Goal: Transaction & Acquisition: Obtain resource

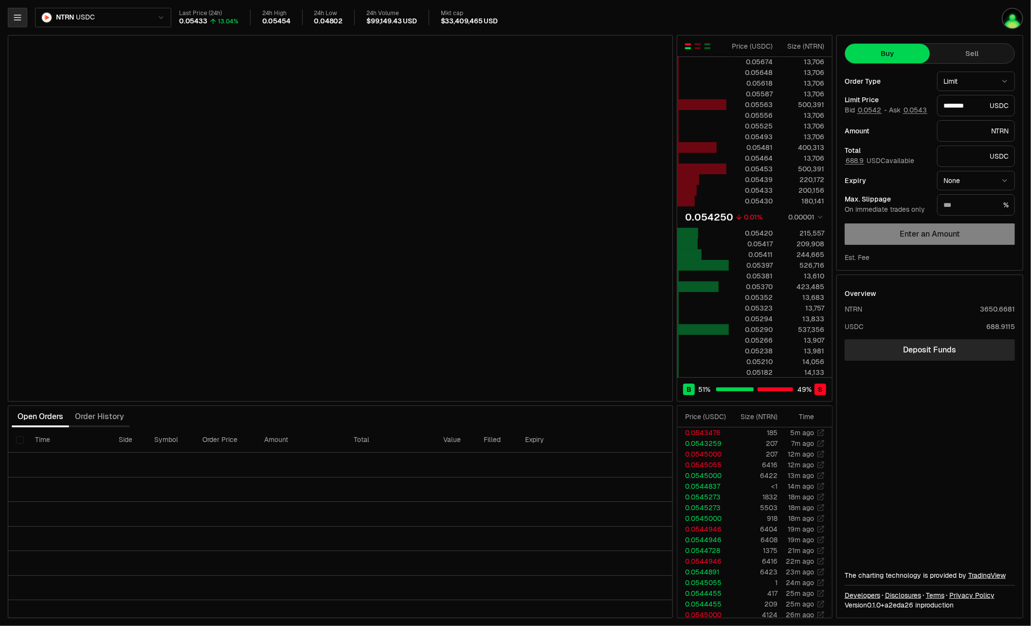
click at [24, 16] on button "button" at bounding box center [17, 17] width 19 height 19
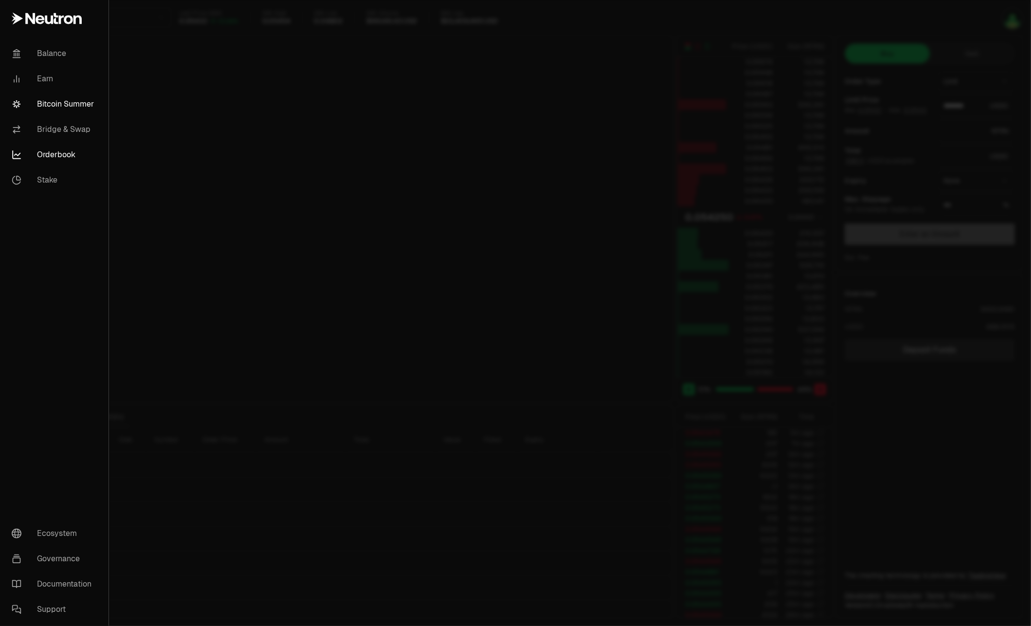
type input "********"
click at [64, 98] on link "Bitcoin Summer" at bounding box center [54, 103] width 101 height 25
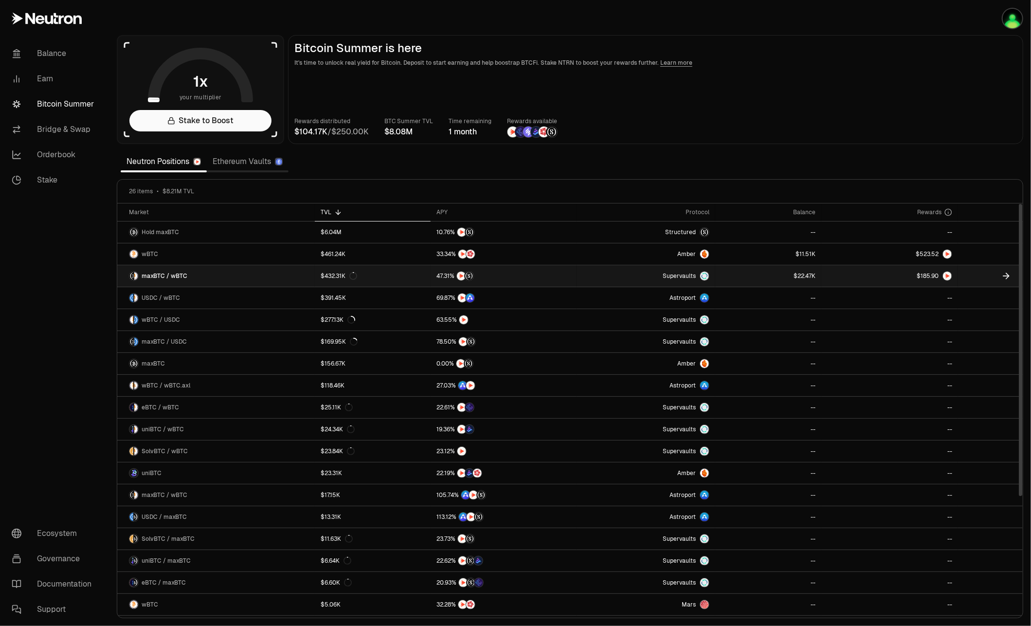
click at [767, 273] on link at bounding box center [768, 275] width 107 height 21
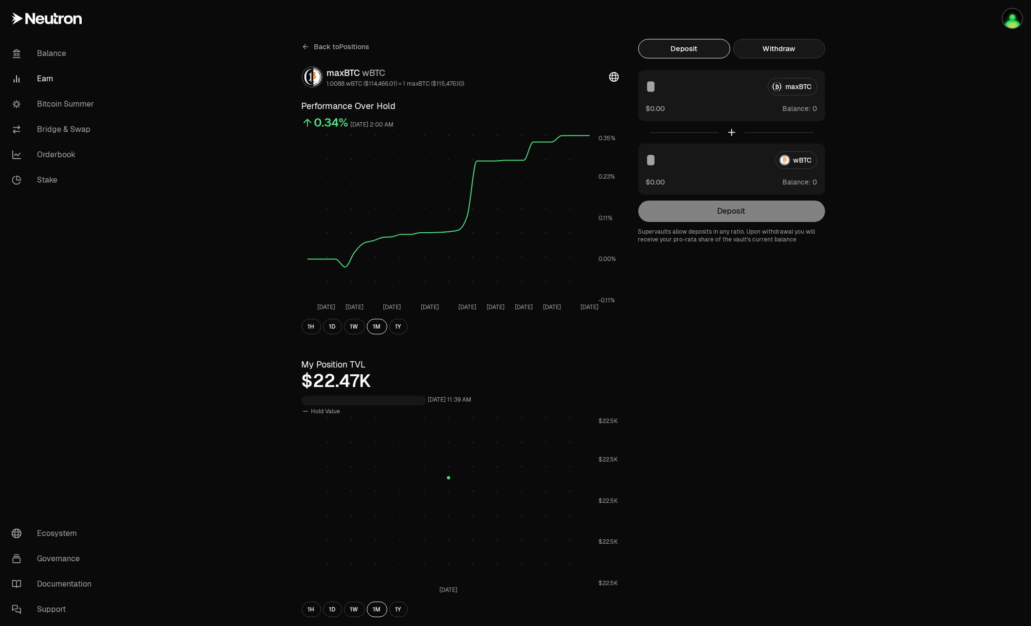
click at [787, 48] on button "Withdraw" at bounding box center [779, 48] width 92 height 19
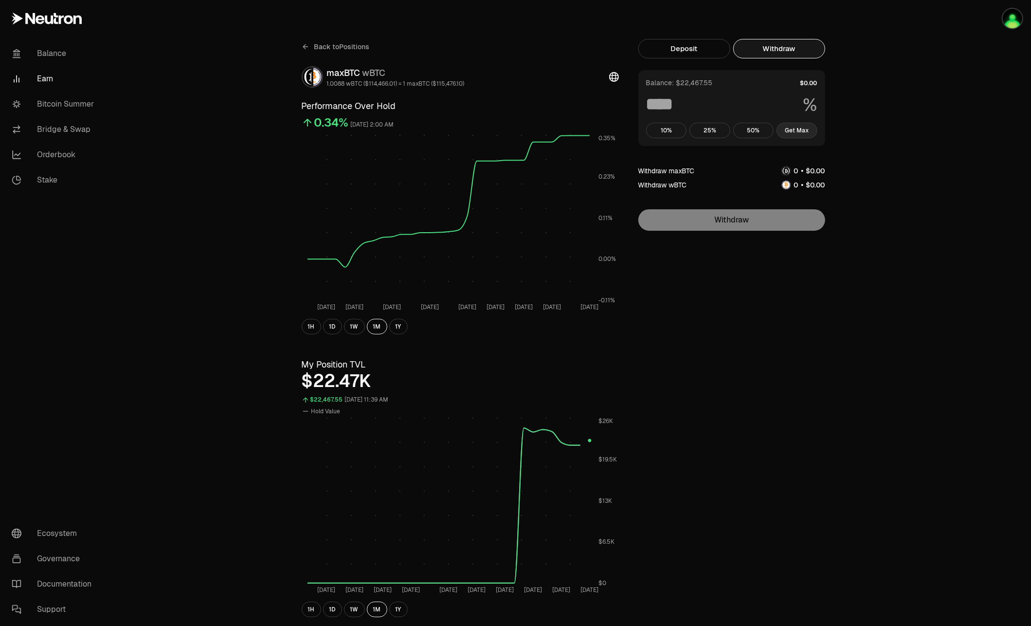
click at [796, 132] on button "Get Max" at bounding box center [797, 131] width 41 height 16
type input "***"
click at [782, 216] on button "Withdraw" at bounding box center [731, 219] width 187 height 21
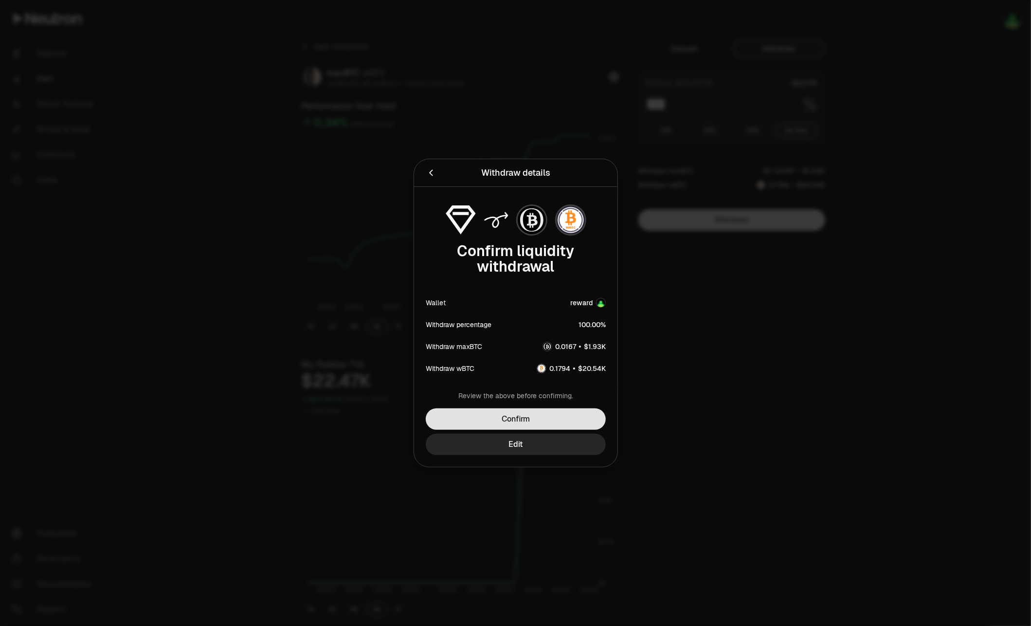
click at [561, 418] on button "Confirm" at bounding box center [516, 418] width 180 height 21
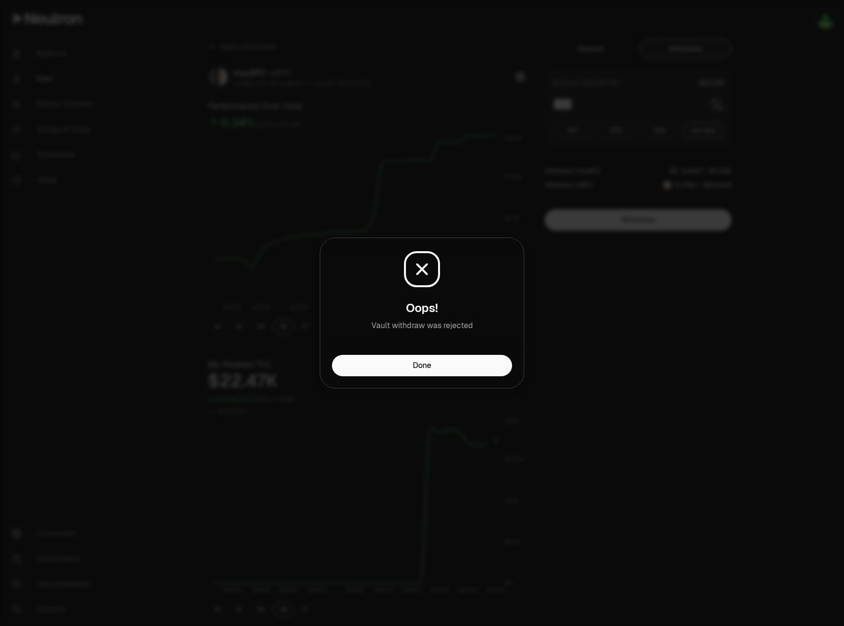
click at [422, 363] on button "Done" at bounding box center [422, 365] width 180 height 21
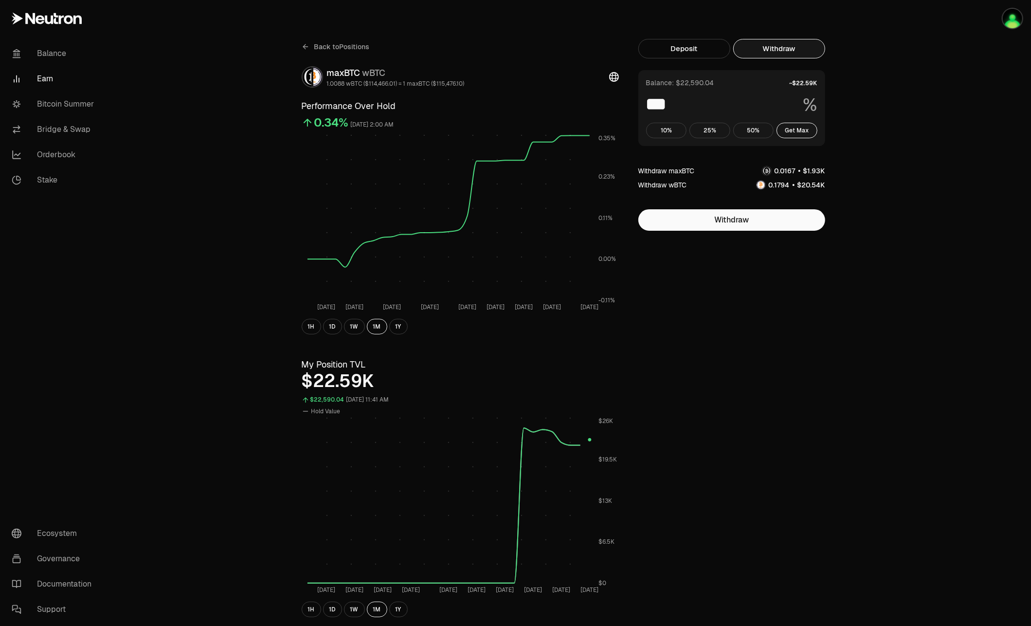
click at [334, 48] on span "Back to Positions" at bounding box center [341, 47] width 55 height 10
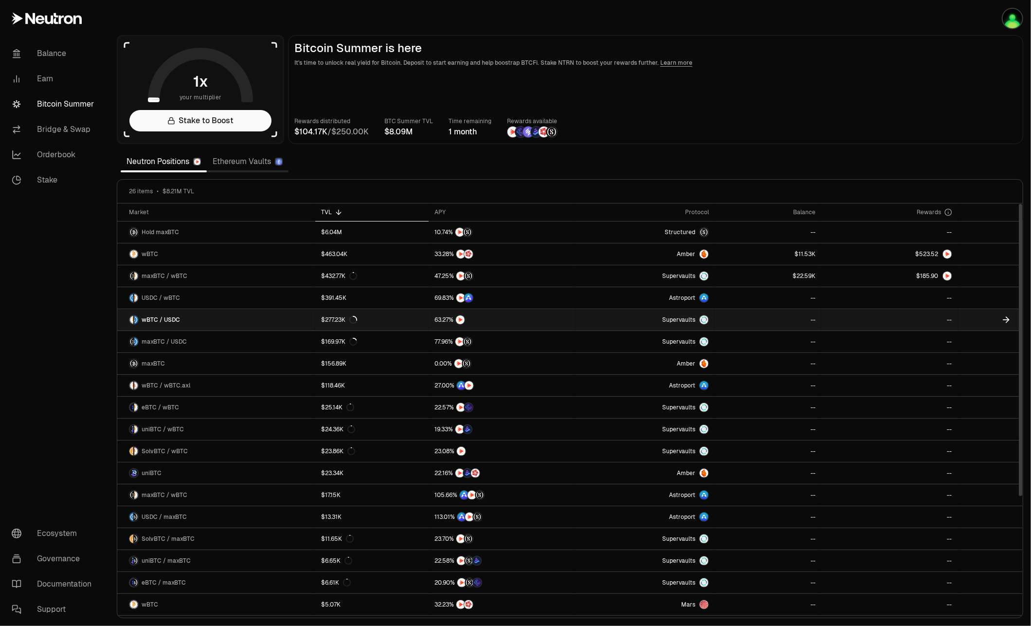
click at [195, 317] on link "wBTC / USDC" at bounding box center [216, 319] width 198 height 21
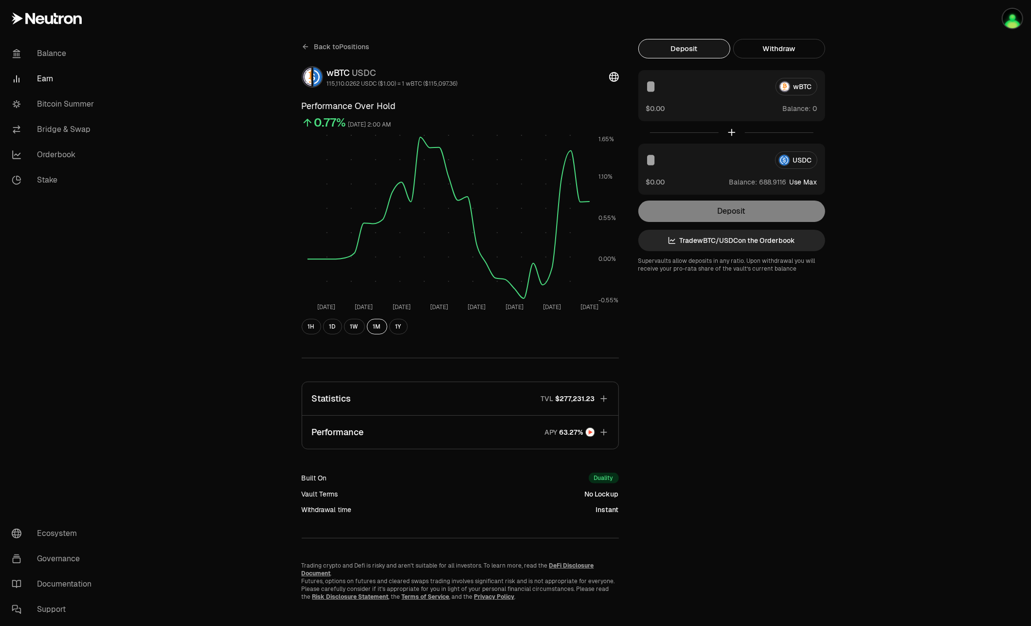
drag, startPoint x: 668, startPoint y: 158, endPoint x: 637, endPoint y: 160, distance: 30.7
click at [637, 160] on div "Back to Positions wBTC USDC 115,110.0262 USDC ($1.00) = 1 wBTC ($115,097.36) Pe…" at bounding box center [570, 320] width 561 height 562
type input "***"
click at [736, 209] on button "Deposit" at bounding box center [731, 210] width 187 height 21
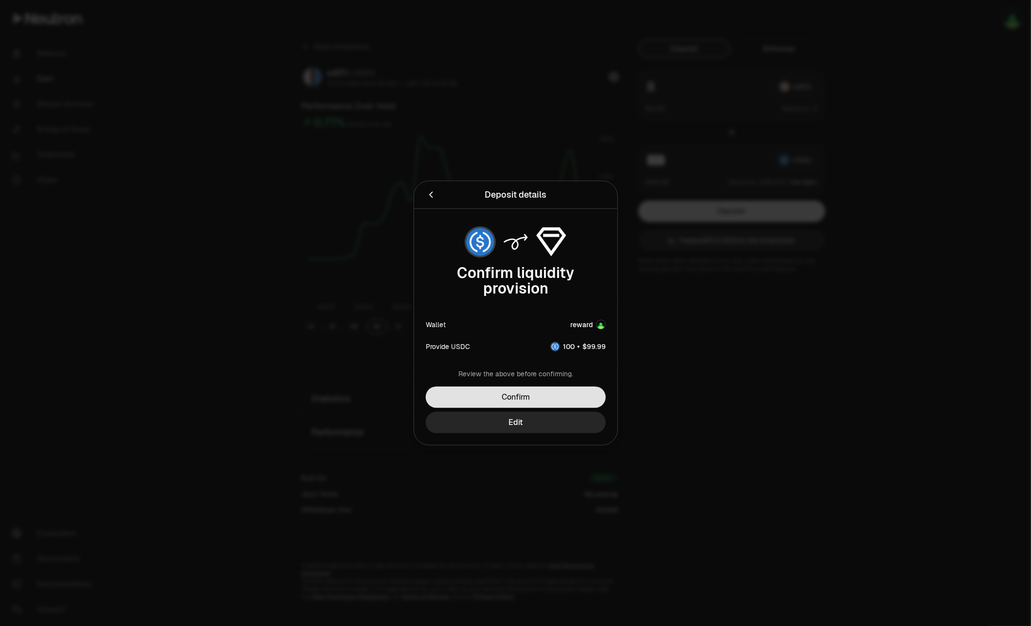
click at [583, 392] on button "Confirm" at bounding box center [516, 396] width 180 height 21
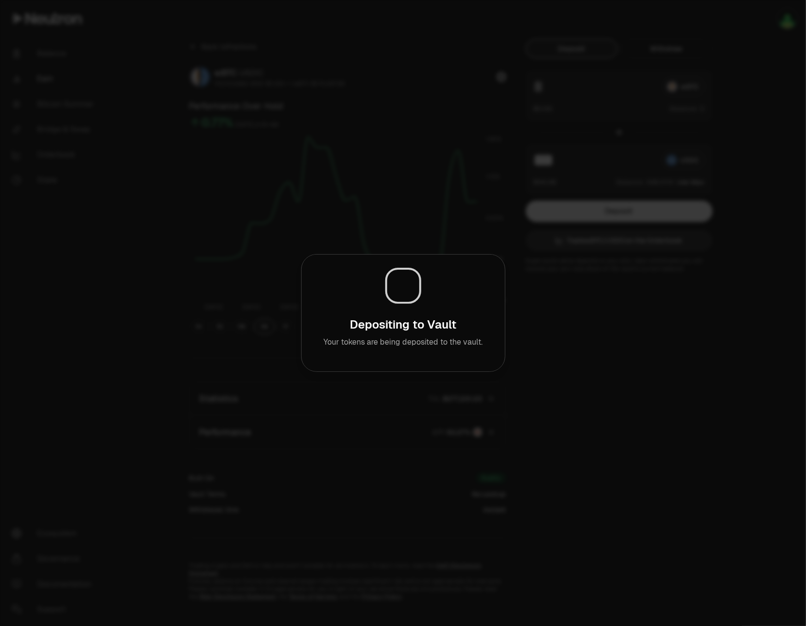
click at [578, 491] on div at bounding box center [403, 313] width 806 height 626
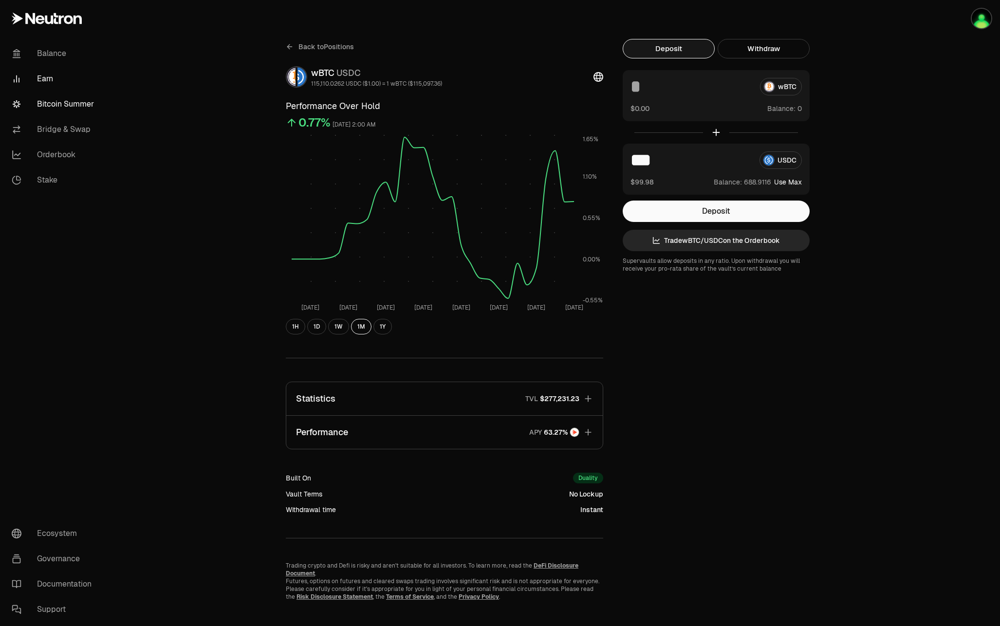
click at [71, 102] on link "Bitcoin Summer" at bounding box center [54, 103] width 101 height 25
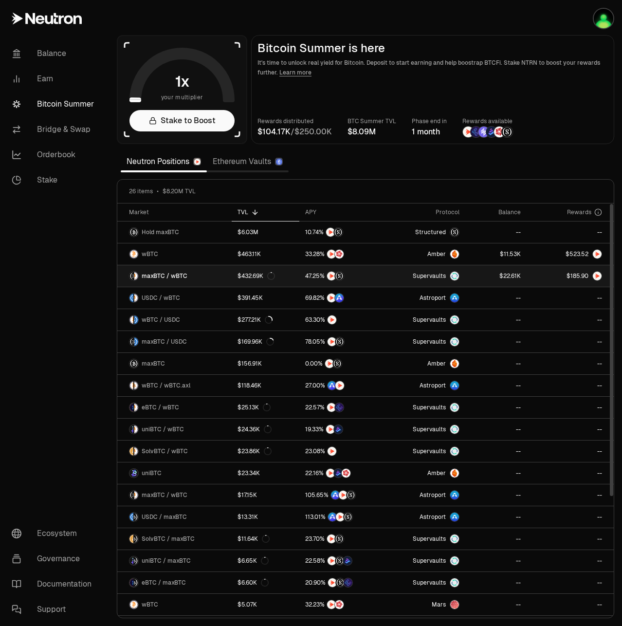
click at [537, 275] on link at bounding box center [570, 275] width 87 height 21
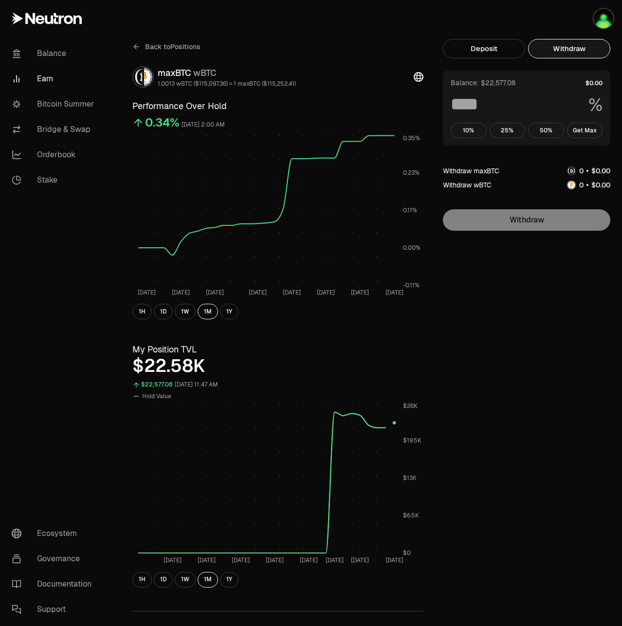
click at [584, 43] on button "Withdraw" at bounding box center [569, 48] width 82 height 19
click at [588, 130] on button "Get Max" at bounding box center [585, 131] width 36 height 16
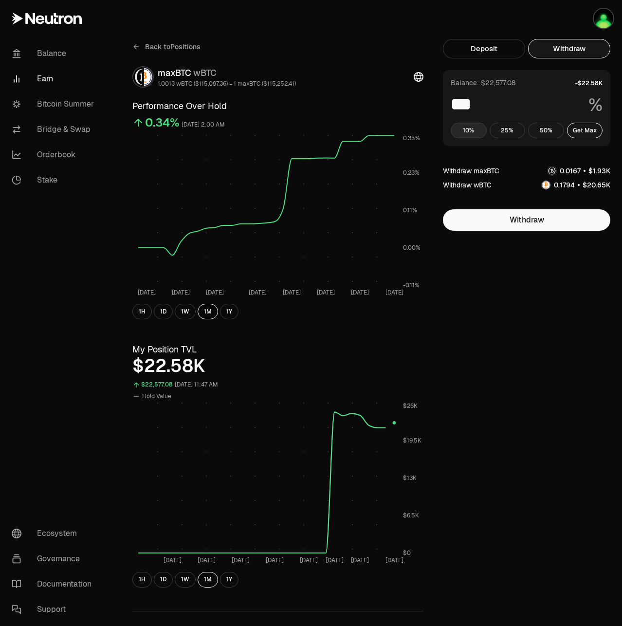
click at [470, 131] on button "10%" at bounding box center [469, 131] width 36 height 16
click at [595, 129] on button "Get Max" at bounding box center [585, 131] width 36 height 16
type input "***"
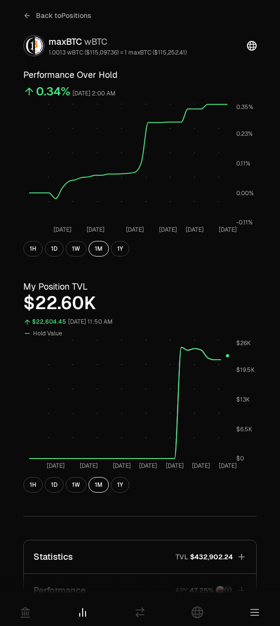
click at [206, 259] on div "Back to Positions maxBTC wBTC 1.0013 wBTC ($115,097.36) = 1 maxBTC ($115,252.41…" at bounding box center [140, 352] width 257 height 689
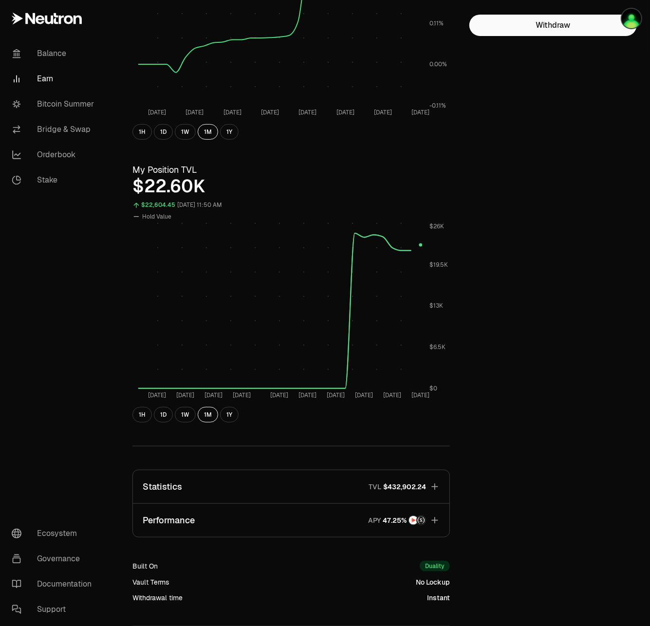
scroll to position [288, 0]
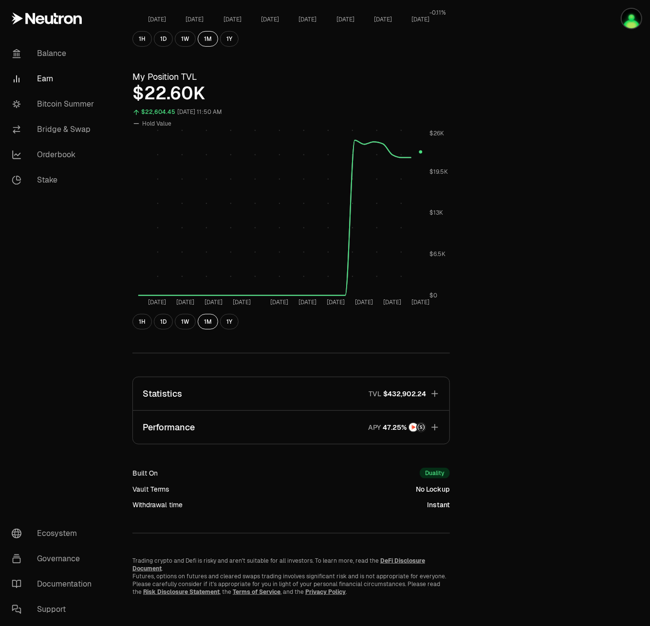
click at [437, 425] on icon "button" at bounding box center [435, 427] width 10 height 10
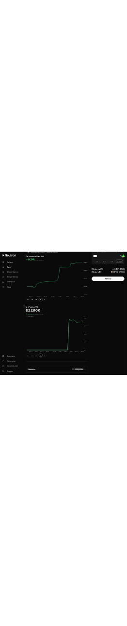
scroll to position [0, 0]
